Goal: Transaction & Acquisition: Purchase product/service

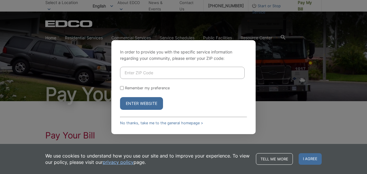
click at [129, 73] on input "Enter ZIP Code" at bounding box center [182, 73] width 125 height 12
type input "92084"
click at [121, 87] on input "Remember my preference" at bounding box center [122, 88] width 4 height 4
checkbox input "true"
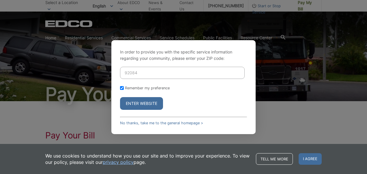
click at [137, 101] on button "Enter Website" at bounding box center [141, 103] width 43 height 13
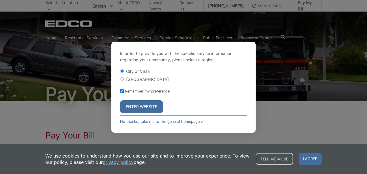
click at [138, 102] on button "Enter Website" at bounding box center [141, 106] width 43 height 13
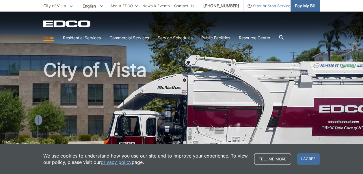
click at [301, 6] on span "Pay My Bill" at bounding box center [305, 6] width 20 height 6
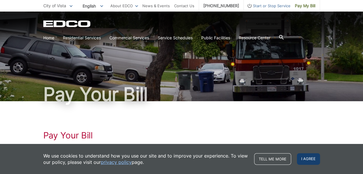
click at [303, 158] on span "I agree" at bounding box center [308, 159] width 23 height 12
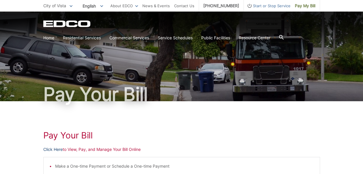
click at [50, 148] on link "Click Here" at bounding box center [52, 149] width 19 height 6
